Goal: Check status: Check status

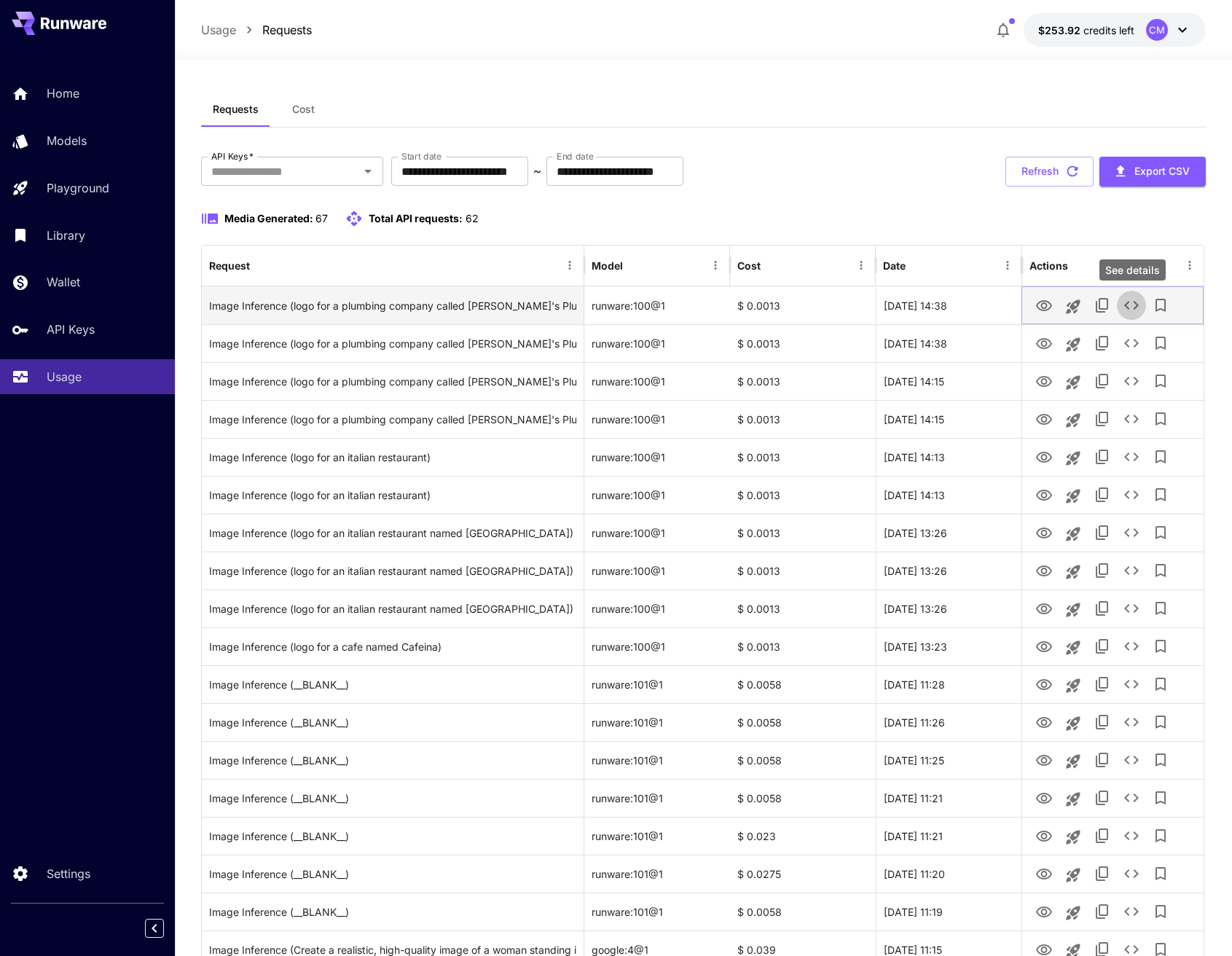
click at [1128, 307] on icon "See details" at bounding box center [1132, 305] width 15 height 9
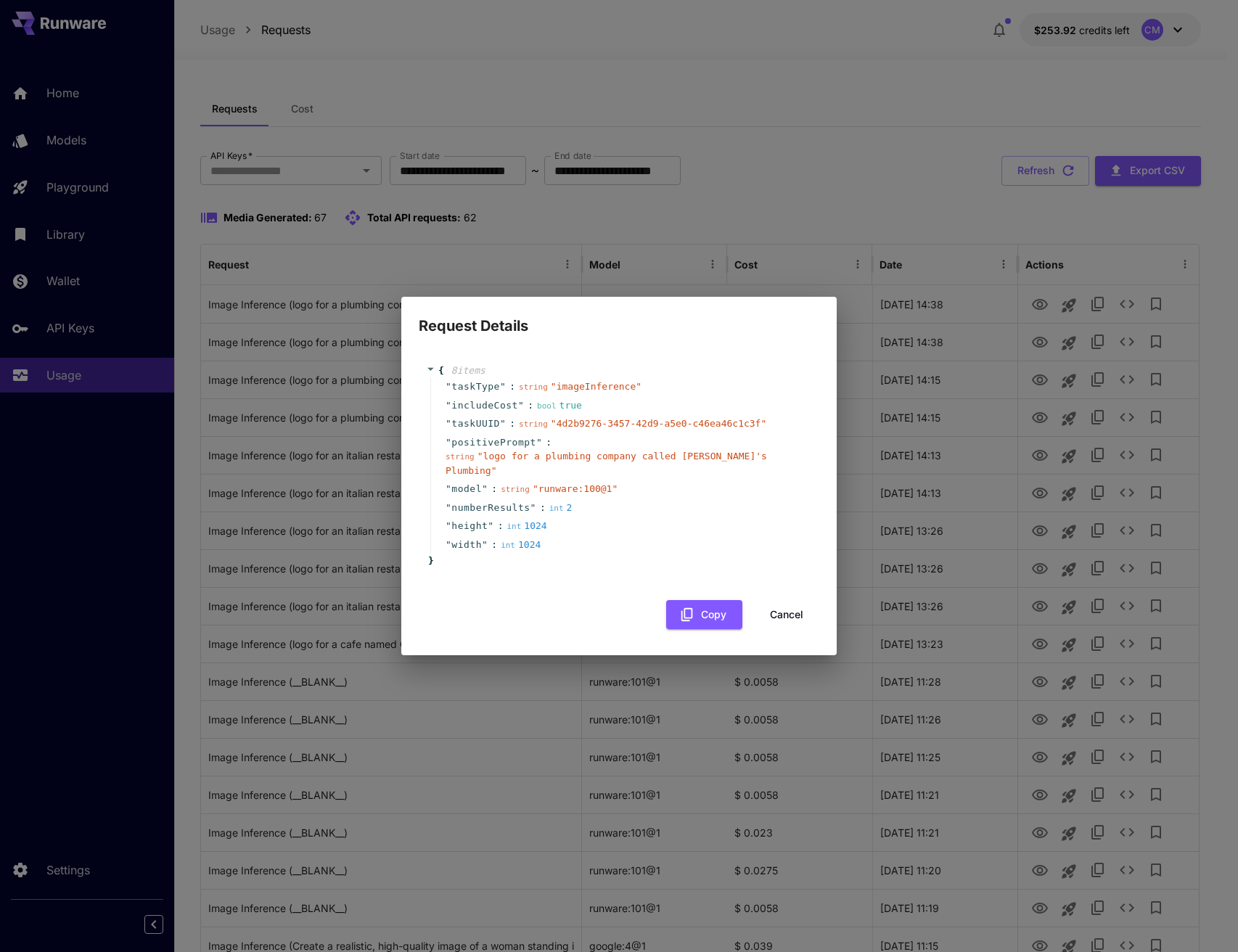
click at [871, 185] on div "Request Details { 8 item s " taskType " : string " imageInference " " includeCo…" at bounding box center [619, 476] width 1238 height 952
click at [783, 606] on button "Cancel" at bounding box center [787, 615] width 65 height 30
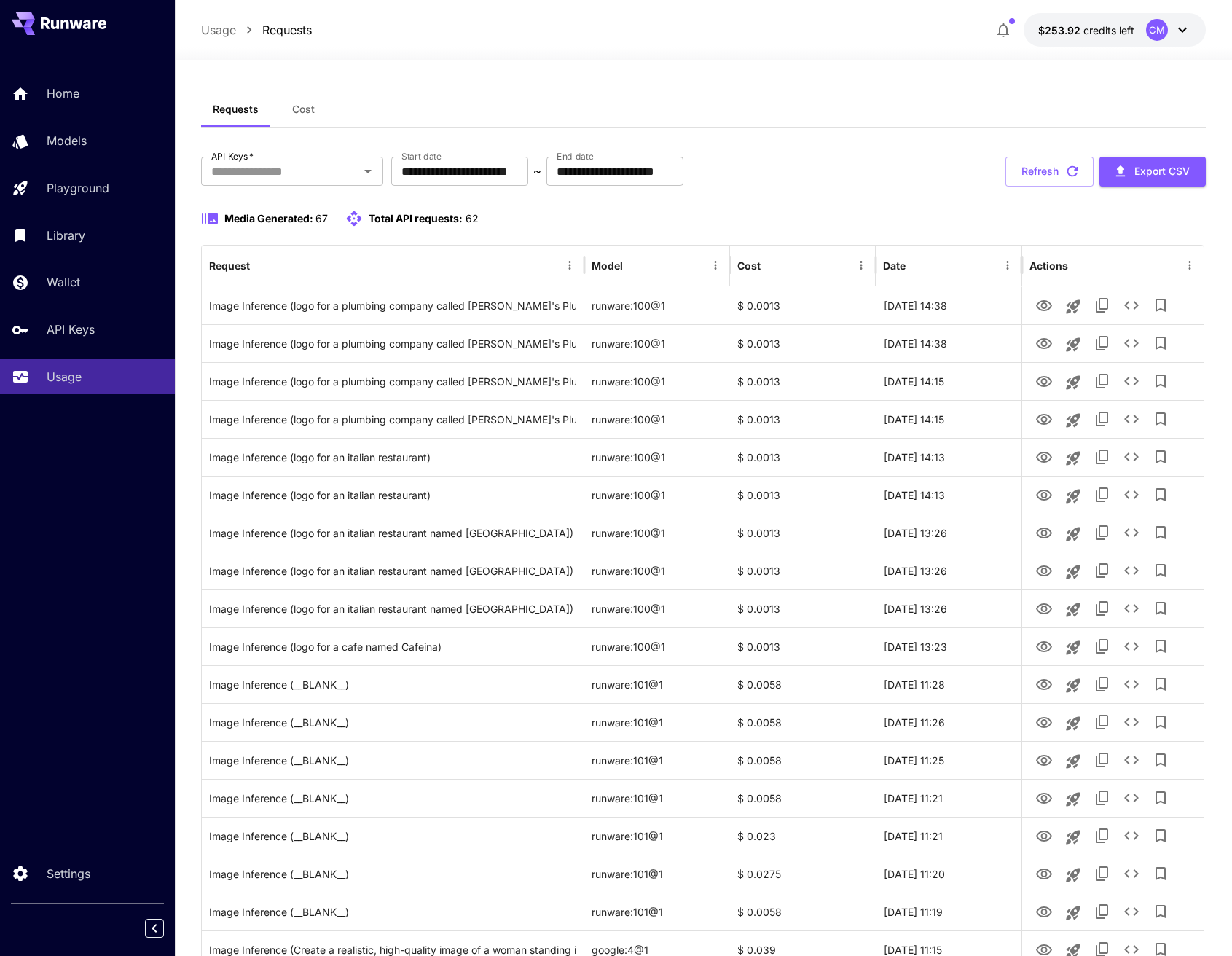
drag, startPoint x: 858, startPoint y: 93, endPoint x: 863, endPoint y: 99, distance: 7.8
click at [859, 93] on div "Requests Cost" at bounding box center [703, 109] width 1004 height 36
drag, startPoint x: 862, startPoint y: 94, endPoint x: 860, endPoint y: 100, distance: 6.3
click at [862, 93] on div "Requests Cost" at bounding box center [703, 109] width 1004 height 36
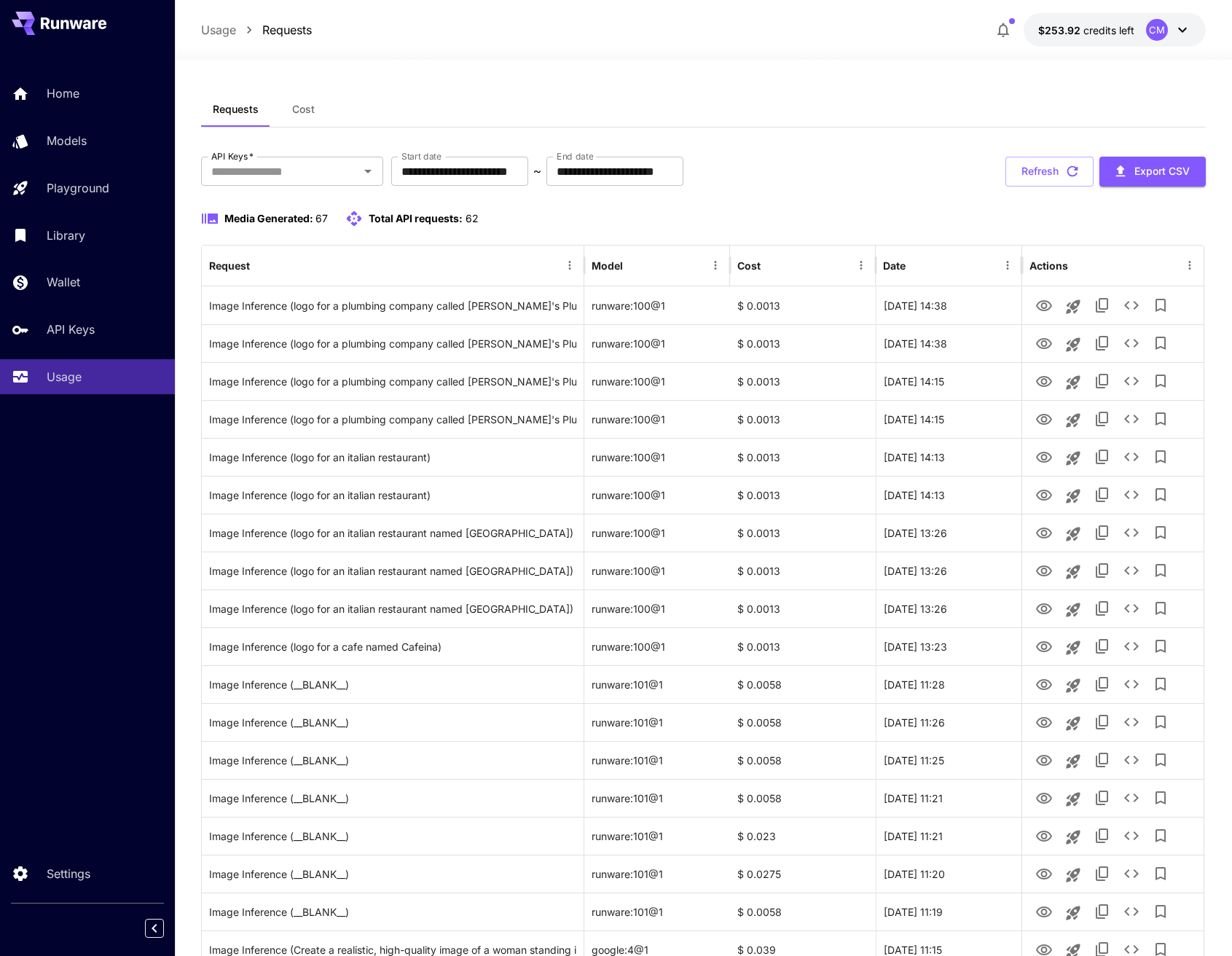
click at [859, 104] on div "Requests Cost" at bounding box center [703, 109] width 1004 height 36
click at [856, 112] on div "Requests Cost" at bounding box center [703, 109] width 1004 height 36
click at [854, 122] on div "Requests Cost" at bounding box center [703, 109] width 1004 height 36
click at [853, 122] on div "Requests Cost" at bounding box center [703, 109] width 1004 height 36
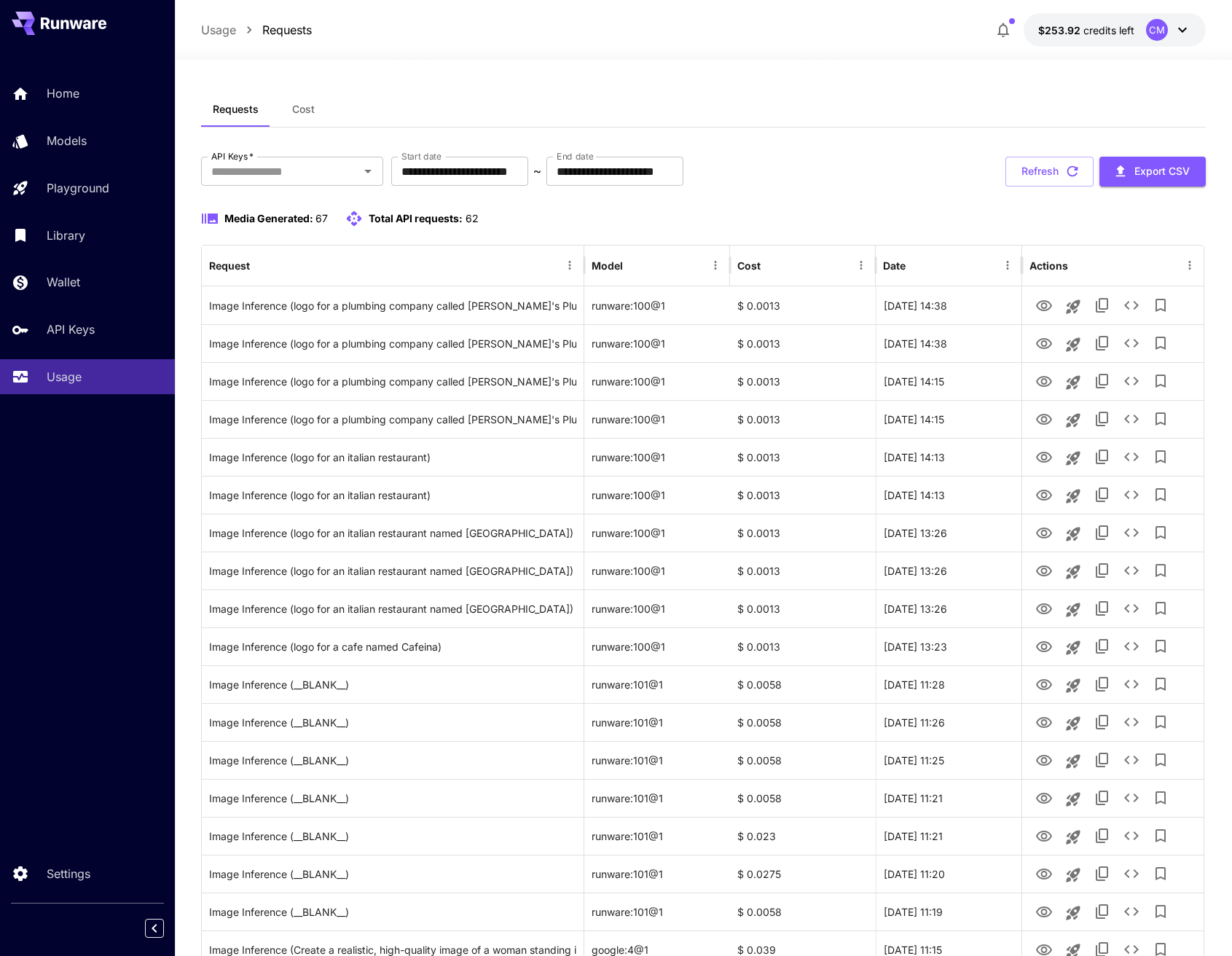
click at [851, 121] on div "Requests Cost" at bounding box center [703, 109] width 1004 height 36
click at [850, 120] on div "Requests Cost" at bounding box center [703, 109] width 1004 height 36
